Goal: Information Seeking & Learning: Learn about a topic

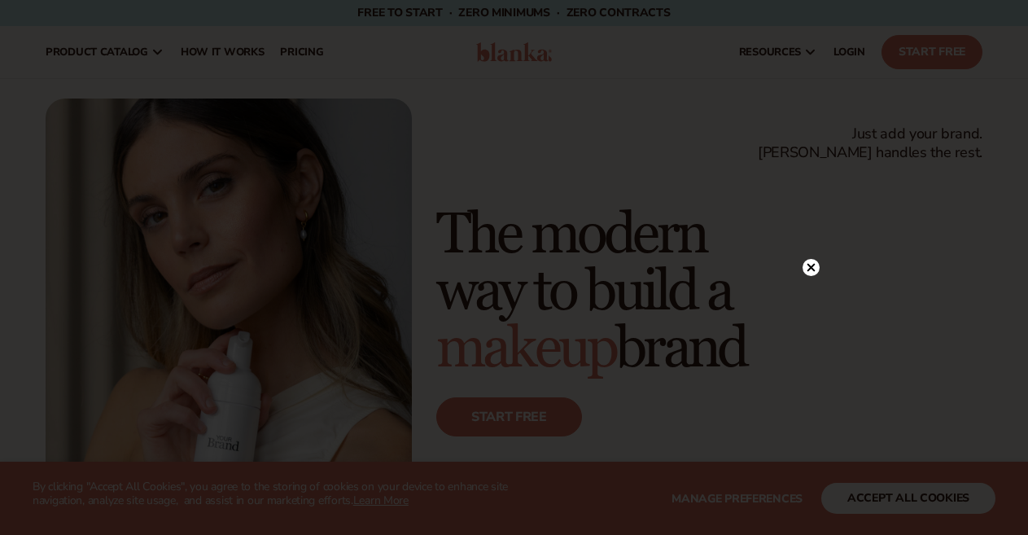
scroll to position [651, 0]
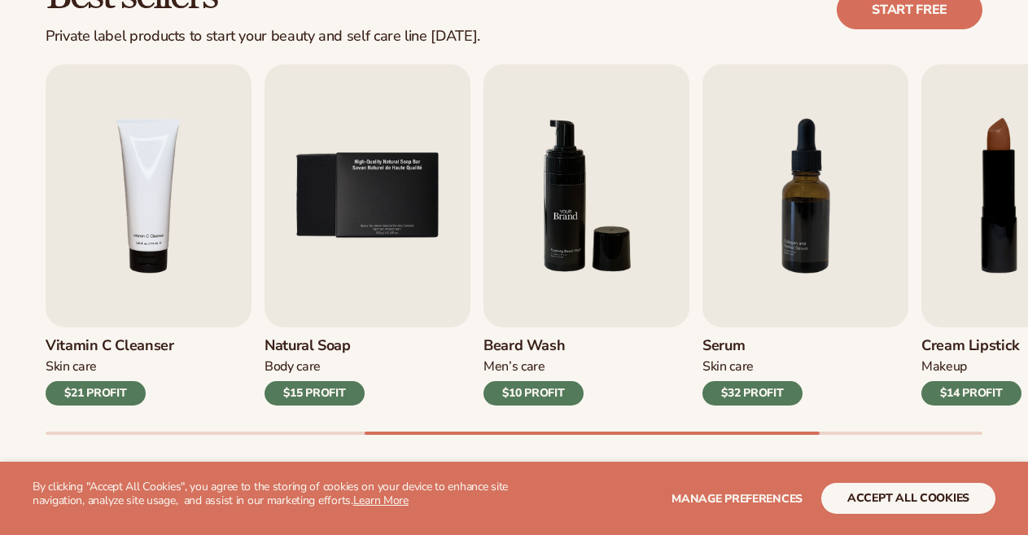
scroll to position [570, 0]
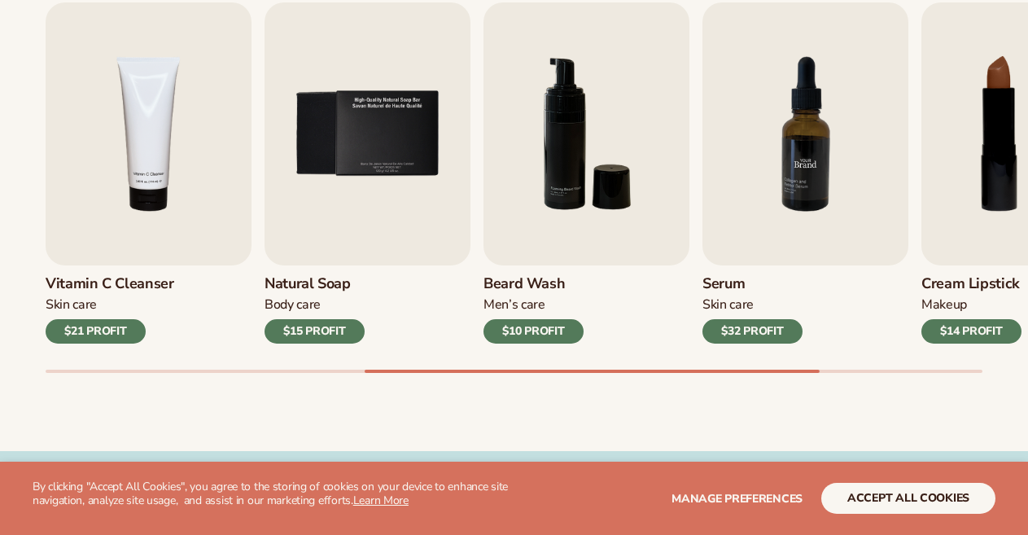
click at [811, 177] on img "7 / 9" at bounding box center [805, 133] width 206 height 263
click at [784, 334] on div "$32 PROFIT" at bounding box center [752, 331] width 100 height 24
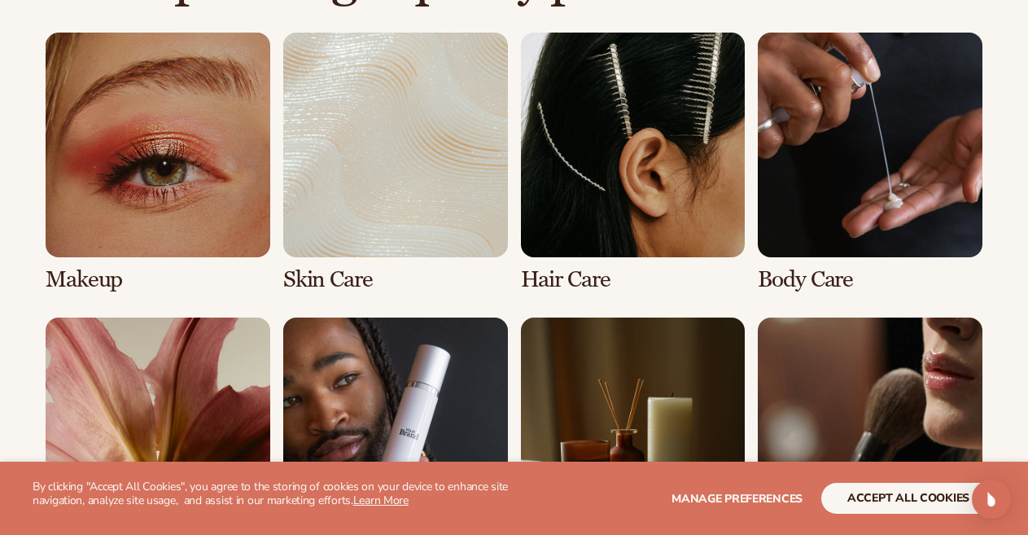
scroll to position [1302, 0]
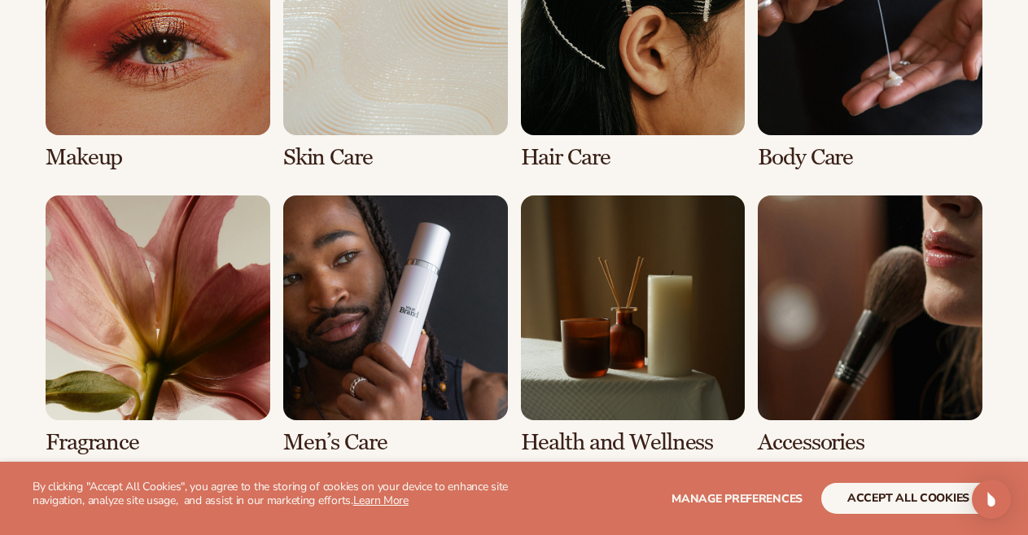
click at [402, 308] on link "6 / 8" at bounding box center [395, 325] width 225 height 260
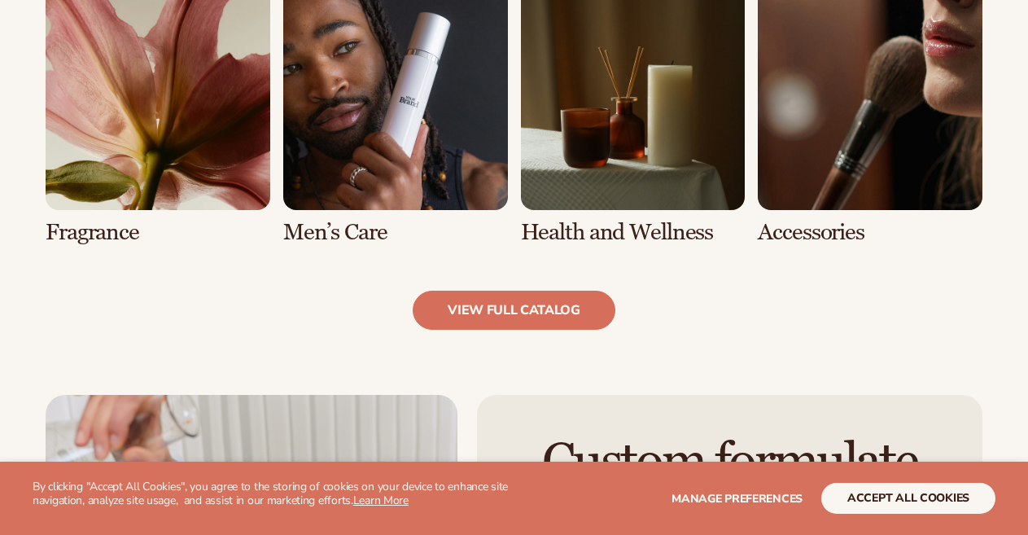
scroll to position [1627, 0]
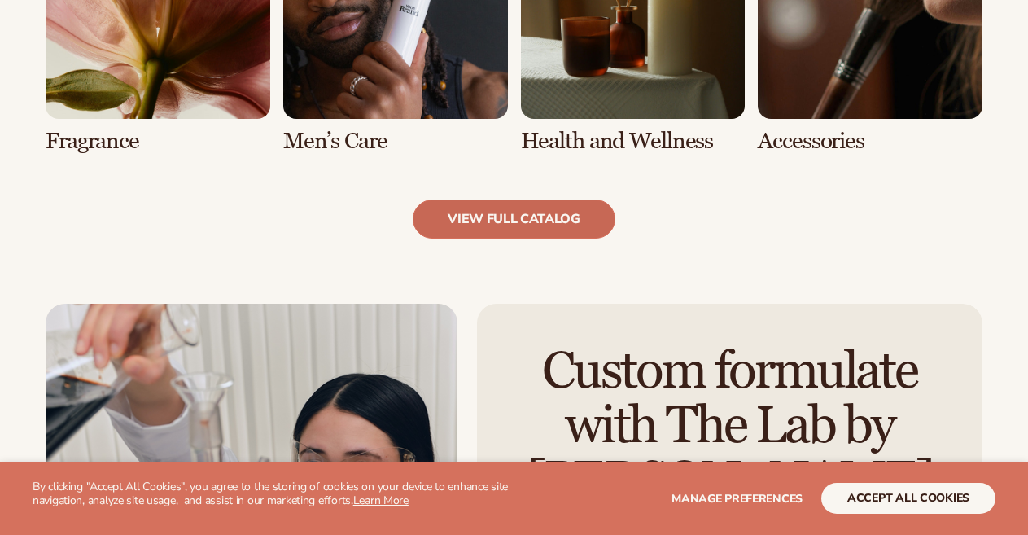
click at [531, 217] on link "view full catalog" at bounding box center [514, 218] width 203 height 39
click at [497, 218] on link "view full catalog" at bounding box center [514, 218] width 203 height 39
click at [497, 219] on link "view full catalog" at bounding box center [514, 218] width 203 height 39
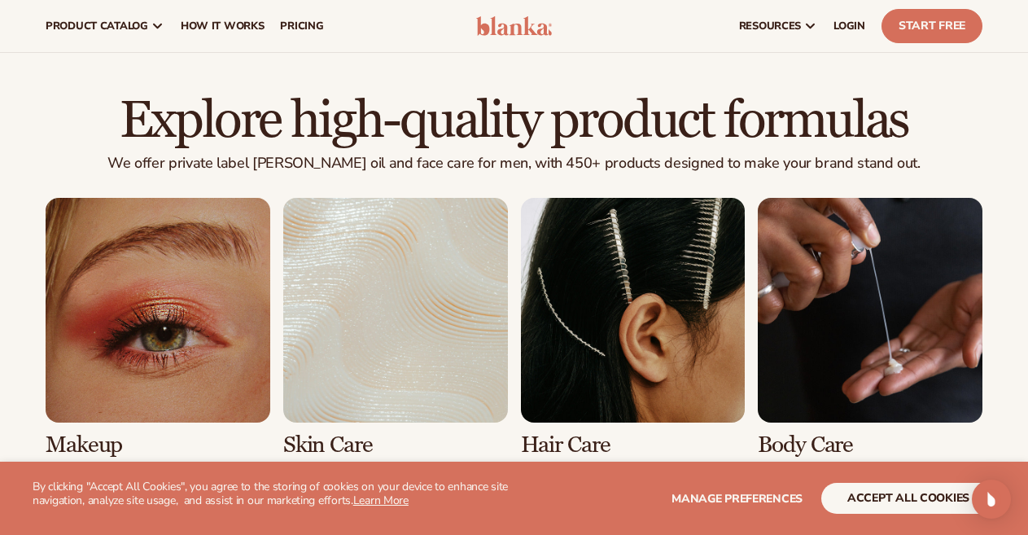
scroll to position [570, 0]
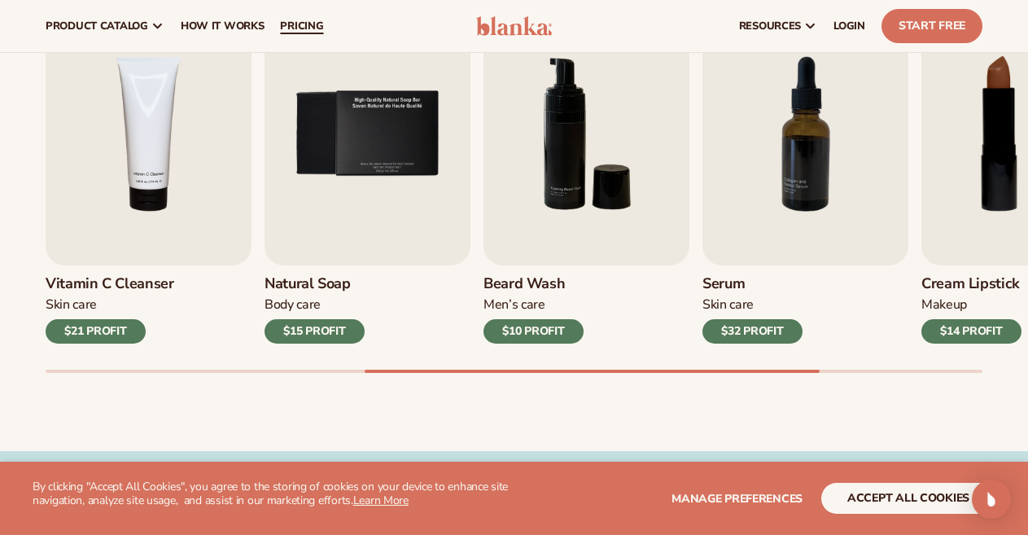
click at [294, 18] on link "pricing" at bounding box center [301, 26] width 59 height 52
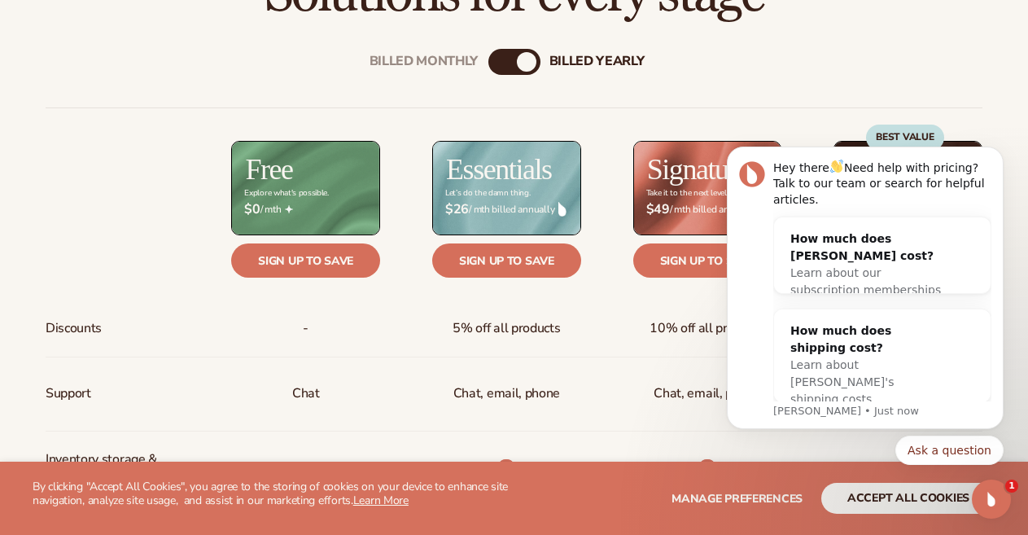
scroll to position [651, 0]
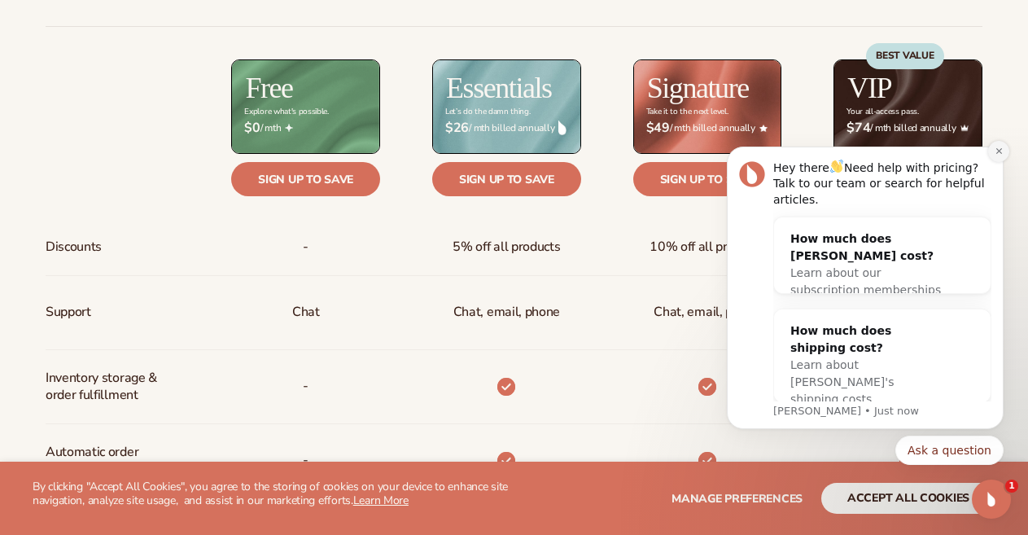
click at [994, 155] on icon "Dismiss notification" at bounding box center [998, 150] width 9 height 9
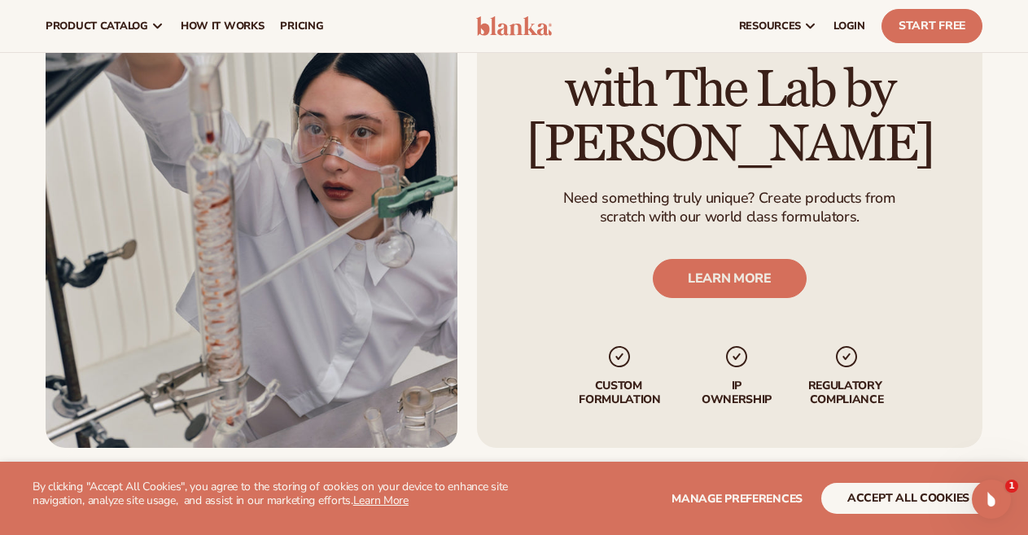
scroll to position [1465, 0]
